Goal: Transaction & Acquisition: Purchase product/service

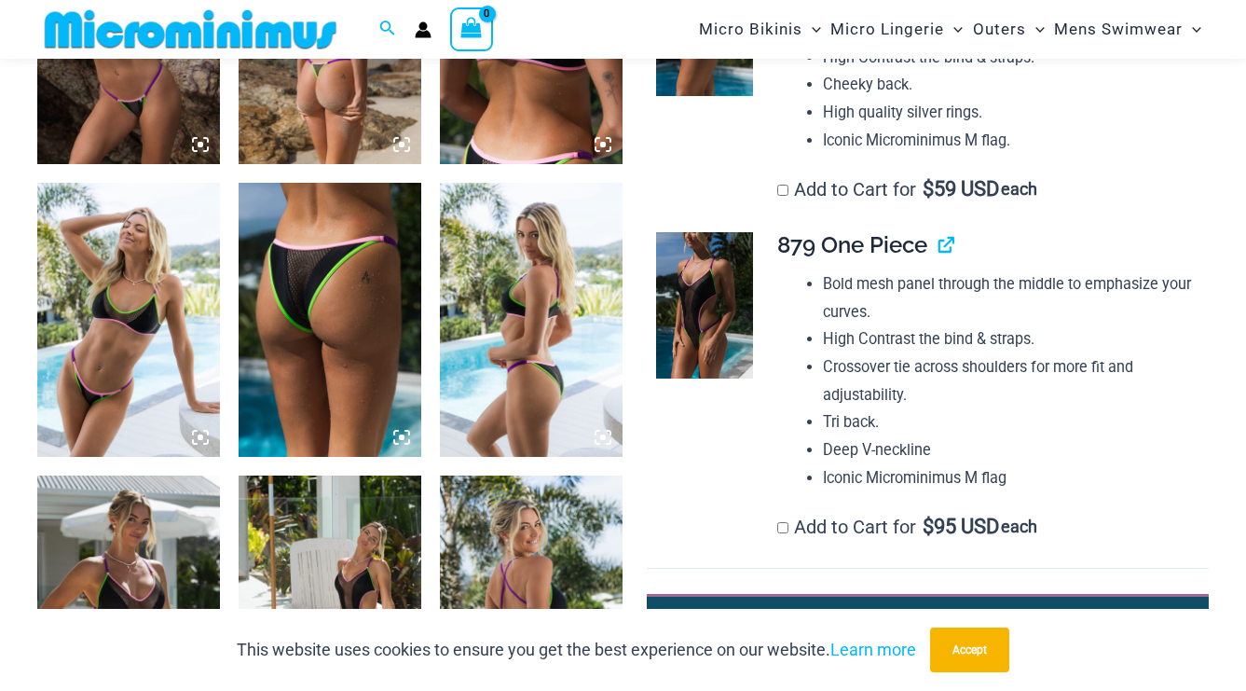
scroll to position [1647, 0]
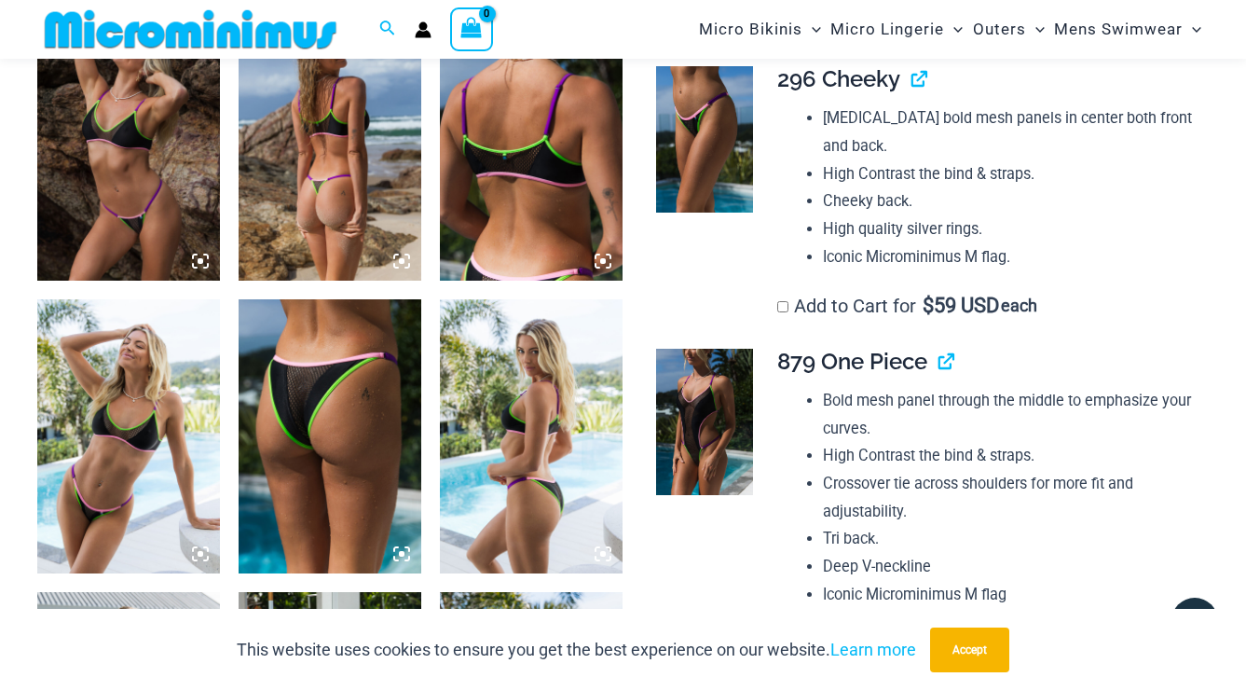
click at [351, 396] on img at bounding box center [330, 436] width 183 height 274
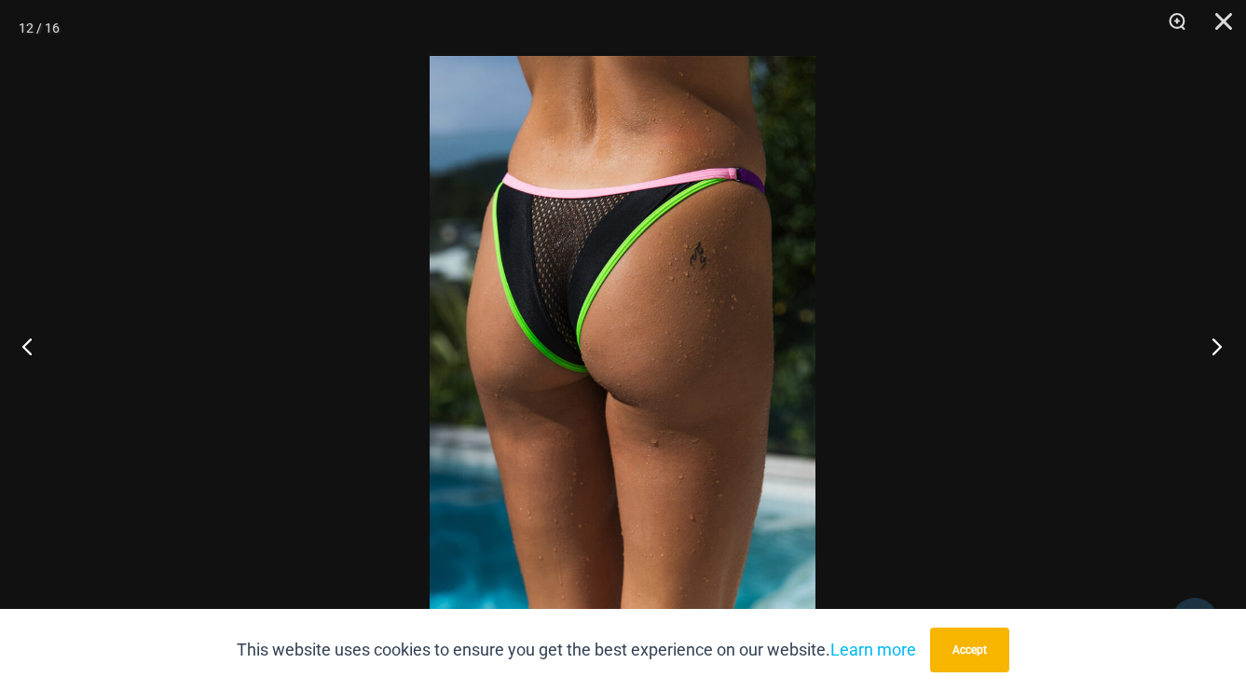
click at [1214, 348] on button "Next" at bounding box center [1211, 345] width 70 height 93
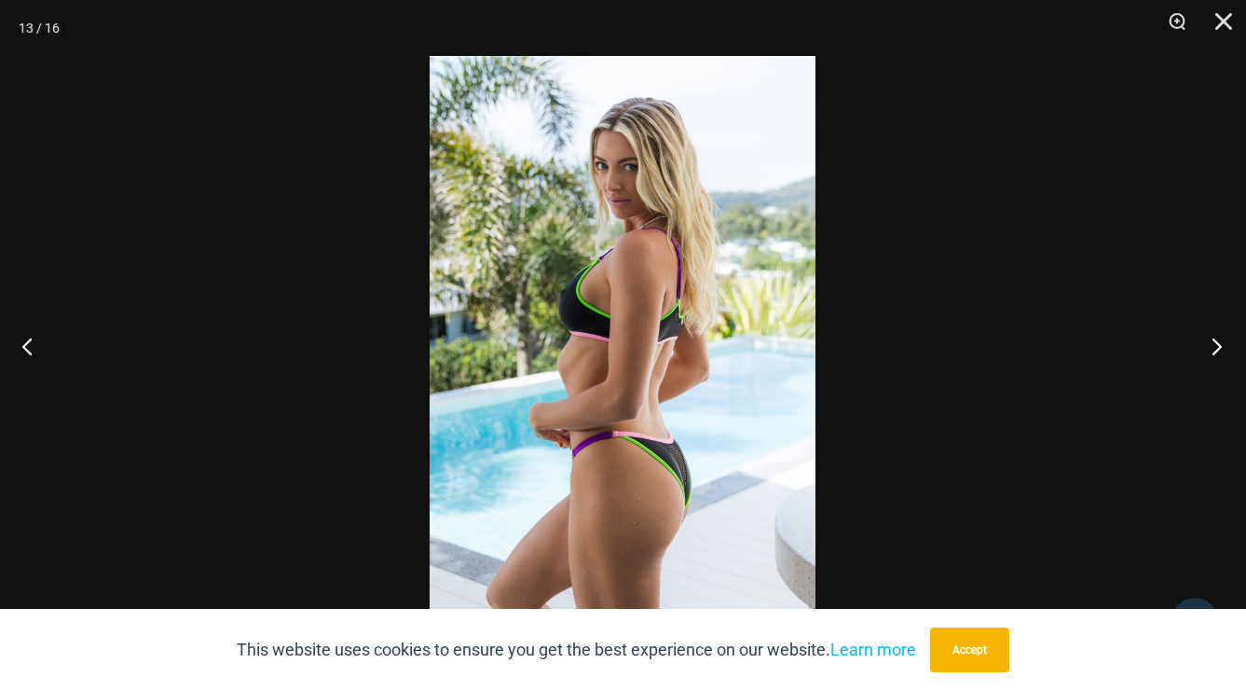
click at [1214, 348] on button "Next" at bounding box center [1211, 345] width 70 height 93
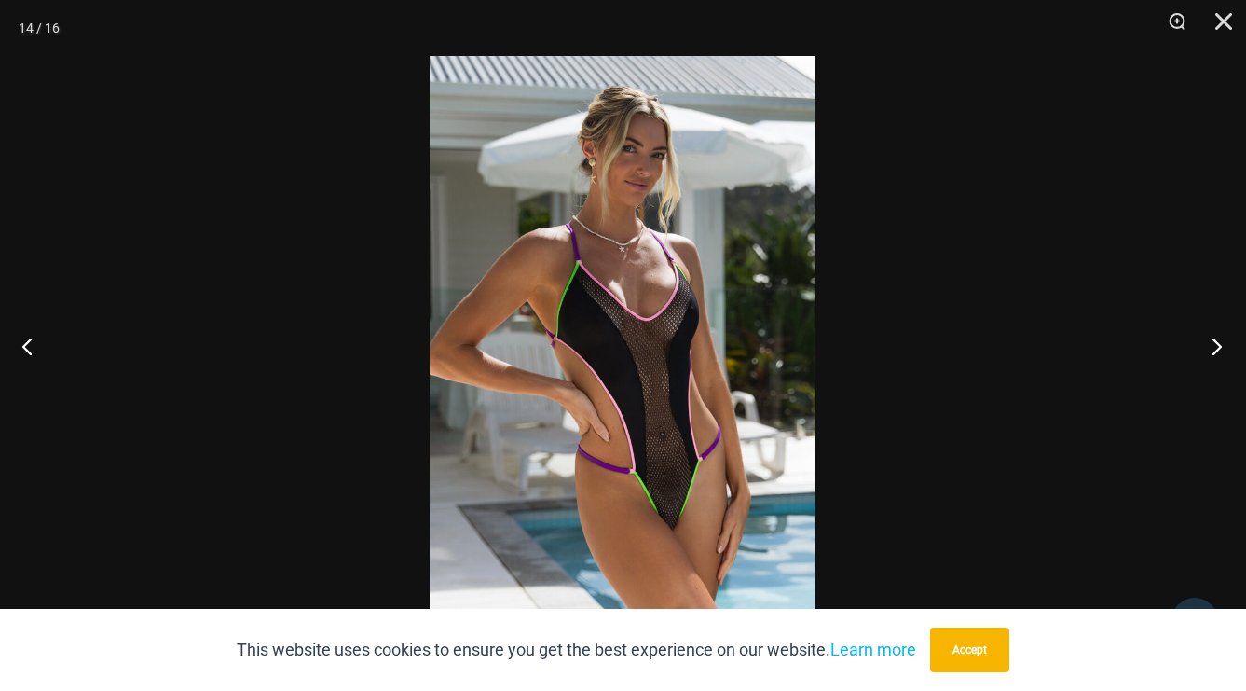
click at [1214, 348] on button "Next" at bounding box center [1211, 345] width 70 height 93
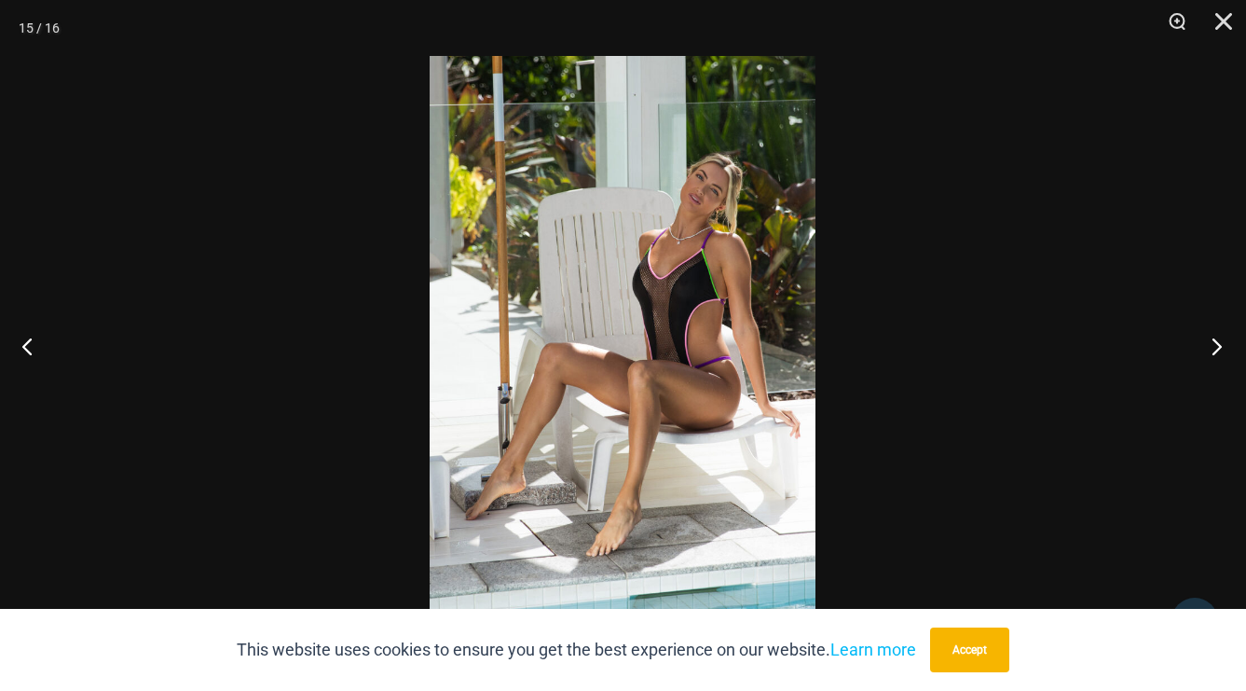
click at [1214, 348] on button "Next" at bounding box center [1211, 345] width 70 height 93
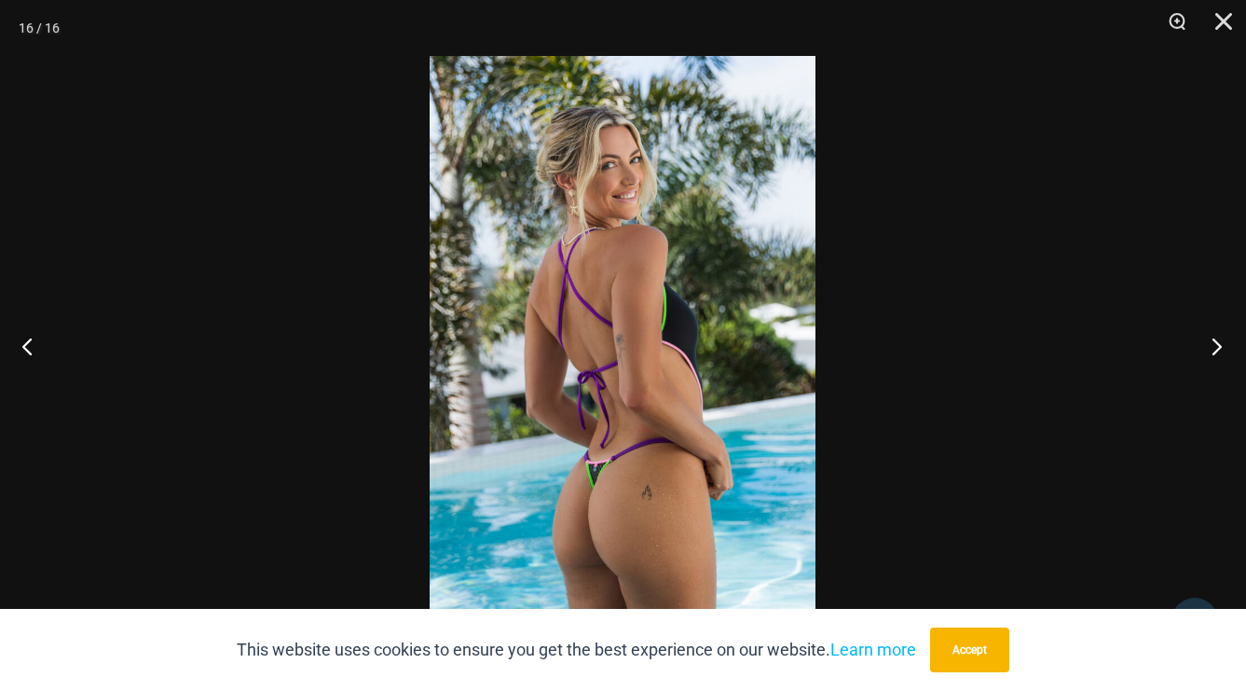
click at [1214, 348] on button "Next" at bounding box center [1211, 345] width 70 height 93
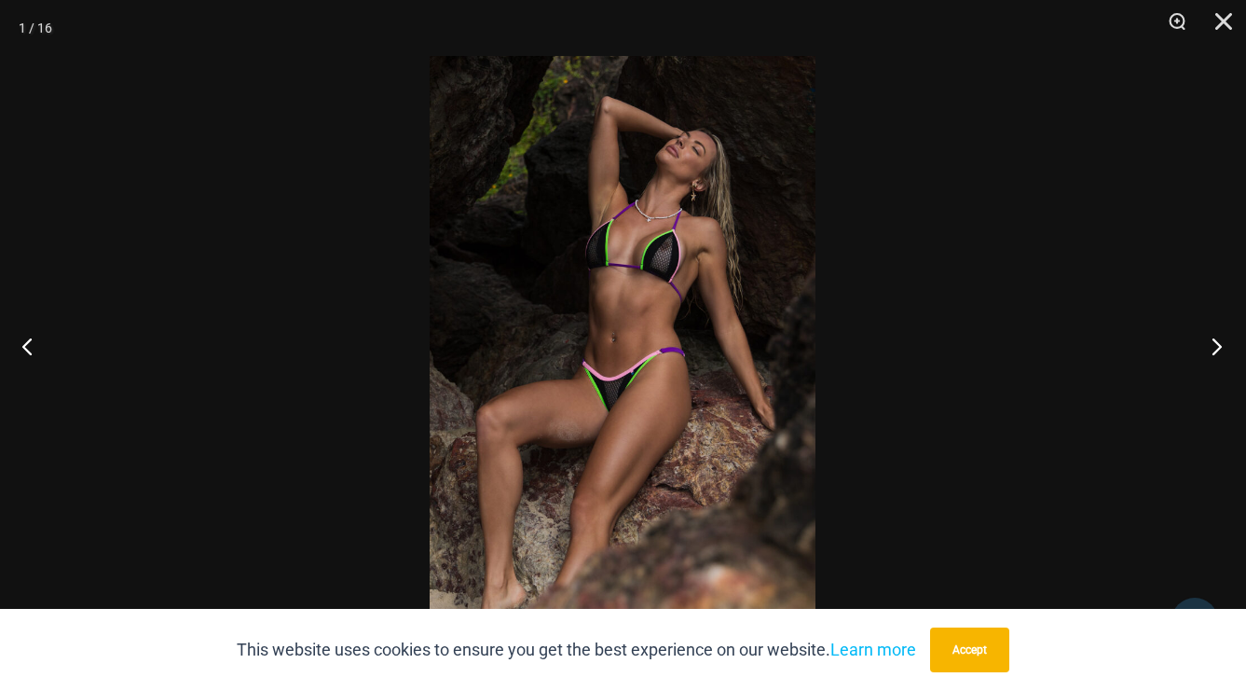
click at [1214, 348] on button "Next" at bounding box center [1211, 345] width 70 height 93
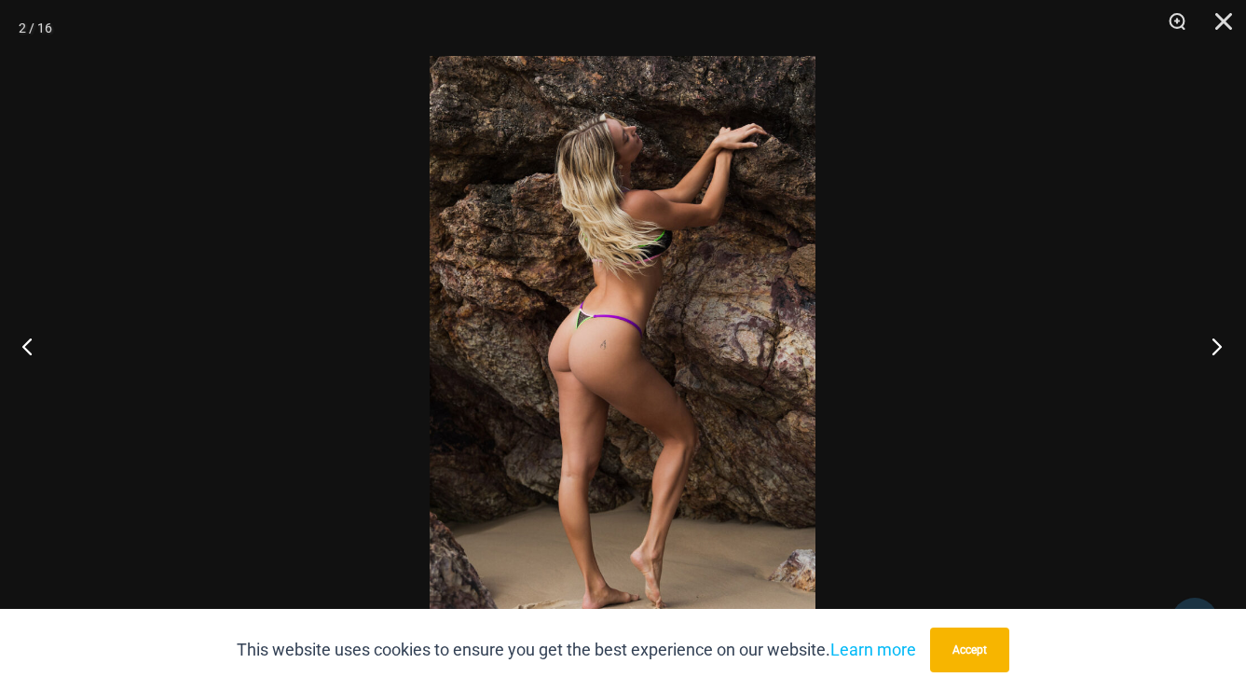
click at [1214, 348] on button "Next" at bounding box center [1211, 345] width 70 height 93
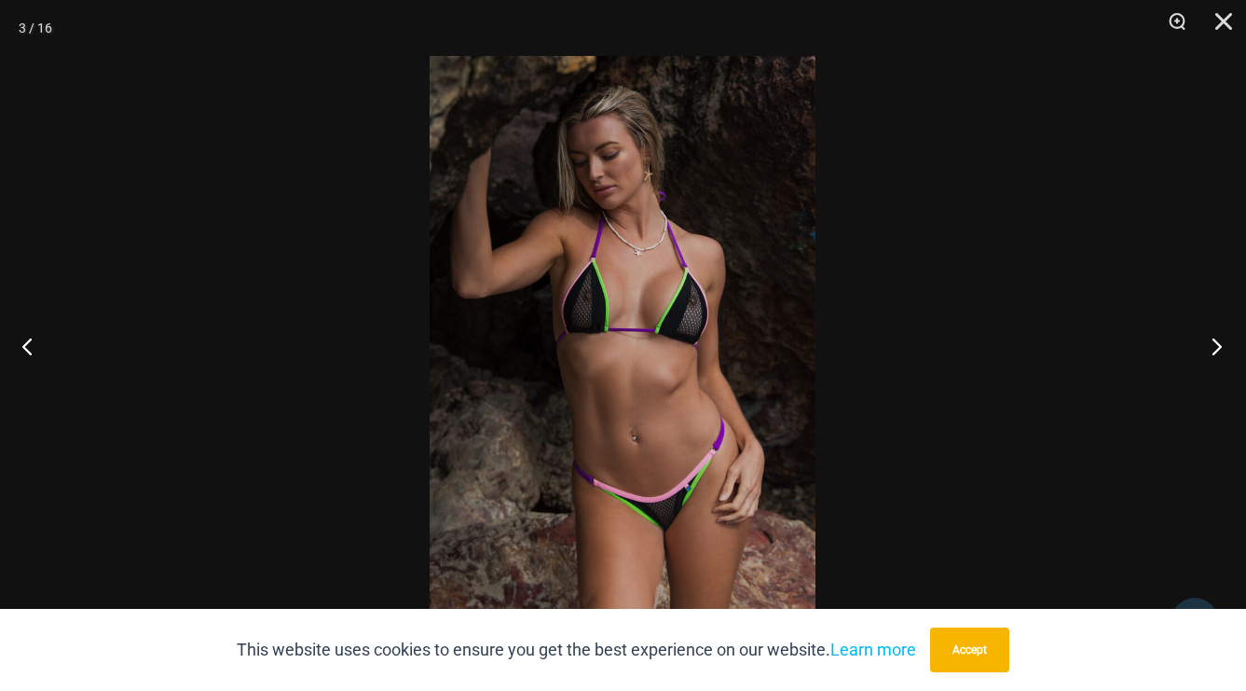
click at [1214, 348] on button "Next" at bounding box center [1211, 345] width 70 height 93
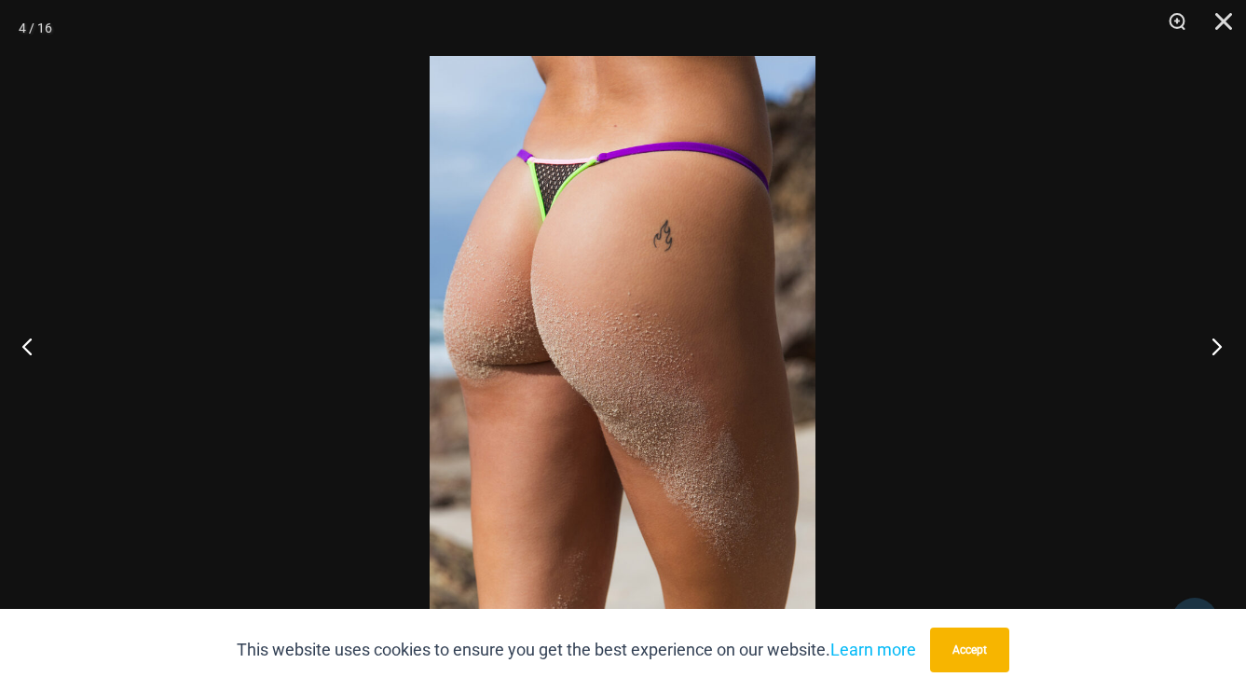
click at [1214, 348] on button "Next" at bounding box center [1211, 345] width 70 height 93
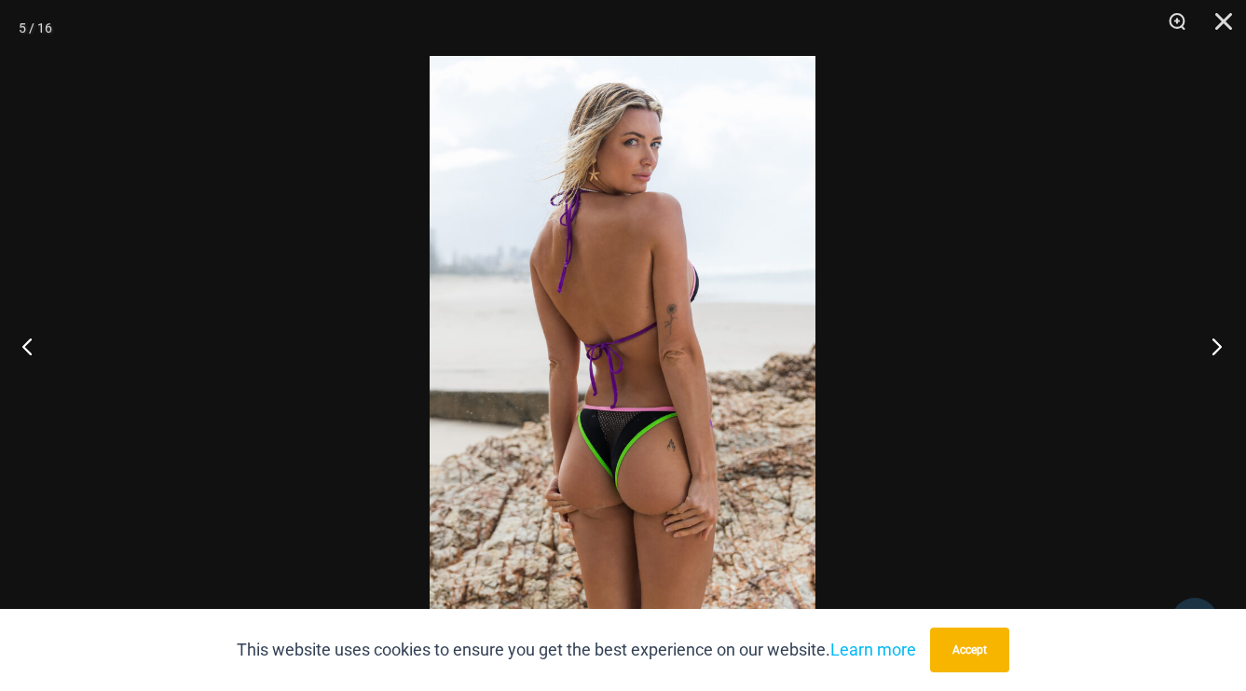
click at [1214, 348] on button "Next" at bounding box center [1211, 345] width 70 height 93
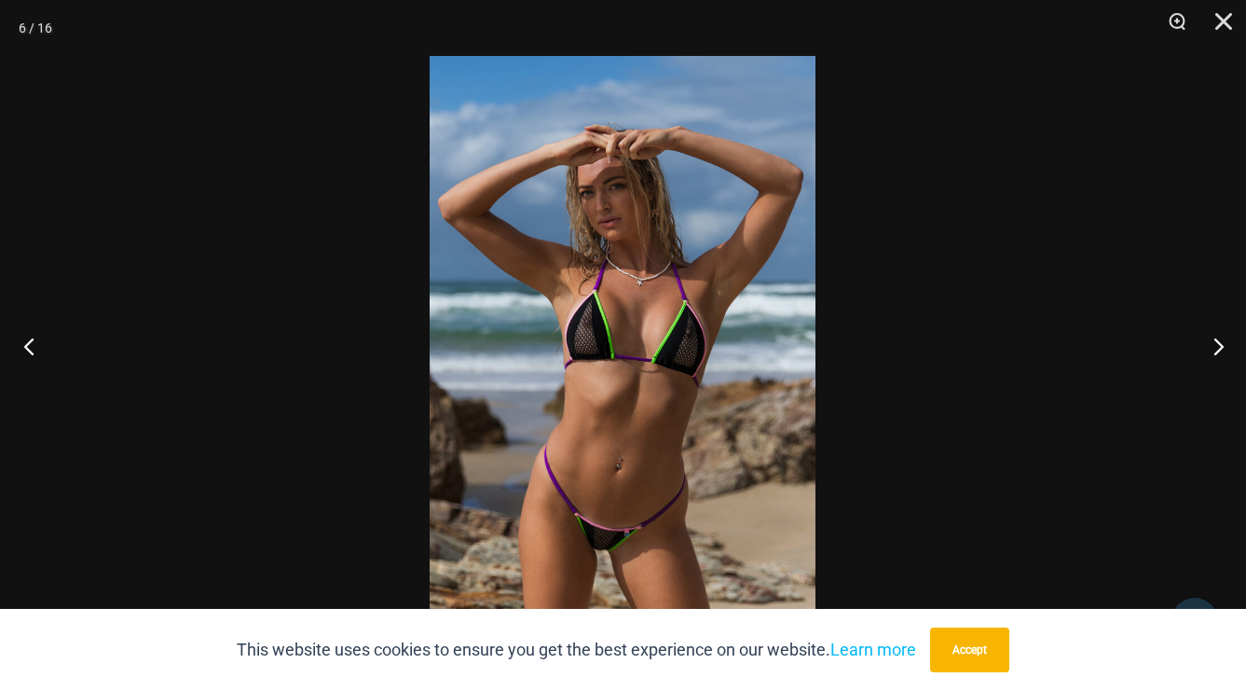
click at [18, 332] on button "Previous" at bounding box center [35, 345] width 70 height 93
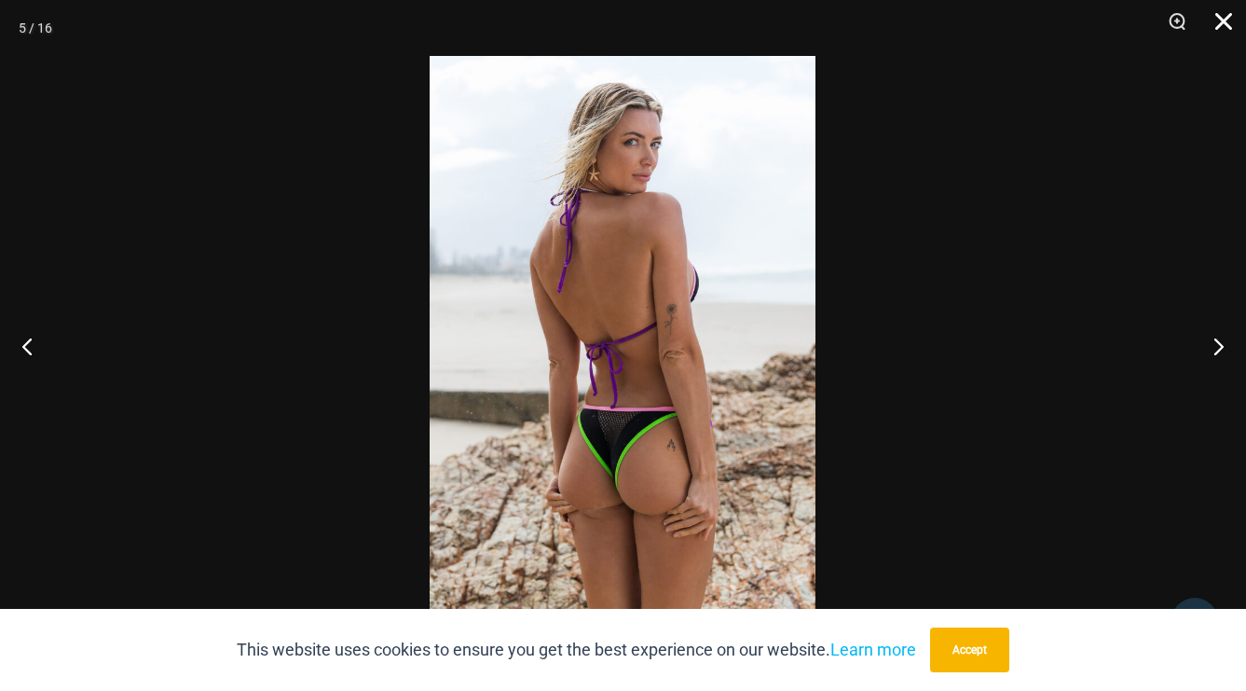
click at [1216, 15] on button "Close" at bounding box center [1217, 28] width 47 height 56
